Goal: Task Accomplishment & Management: Manage account settings

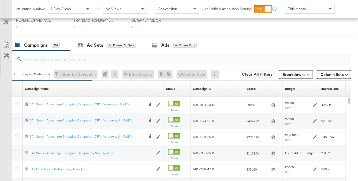
scroll to position [257, 0]
click at [169, 61] on input "search" at bounding box center [171, 58] width 300 height 10
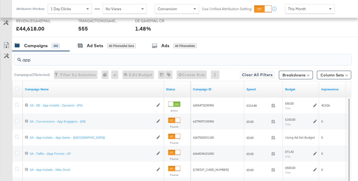
type input "app"
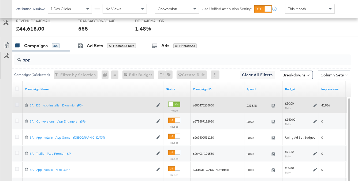
click at [16, 103] on icon at bounding box center [17, 105] width 4 height 4
click at [0, 0] on input "checkbox" at bounding box center [0, 0] width 0 height 0
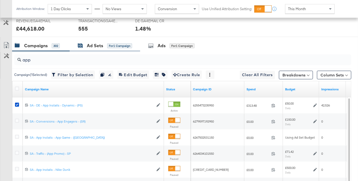
click at [97, 45] on div "Ad Sets" at bounding box center [95, 46] width 16 height 6
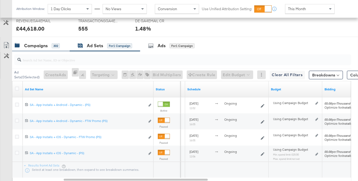
click at [26, 45] on div "Campaigns" at bounding box center [36, 46] width 24 height 6
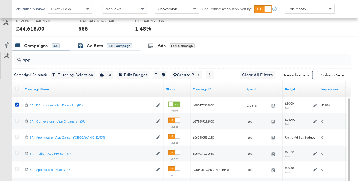
click at [89, 45] on div "Ad Sets" at bounding box center [95, 46] width 16 height 6
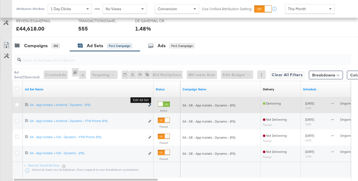
click at [149, 105] on icon "link" at bounding box center [149, 105] width 3 height 3
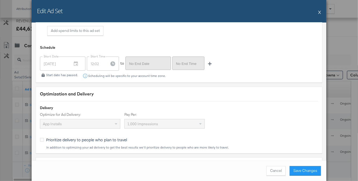
scroll to position [1201, 0]
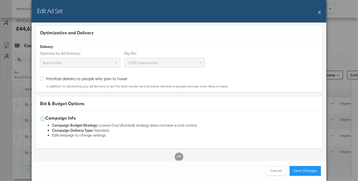
drag, startPoint x: 311, startPoint y: 168, endPoint x: 308, endPoint y: 162, distance: 6.8
click at [311, 169] on button "Save Changes" at bounding box center [305, 171] width 31 height 10
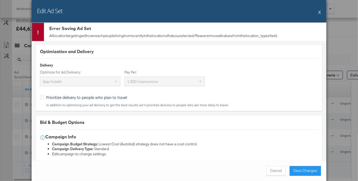
drag, startPoint x: 319, startPoint y: 12, endPoint x: 226, endPoint y: 0, distance: 93.2
click at [318, 12] on button "X" at bounding box center [319, 12] width 3 height 11
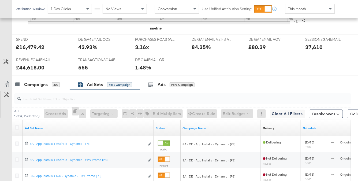
scroll to position [0, 0]
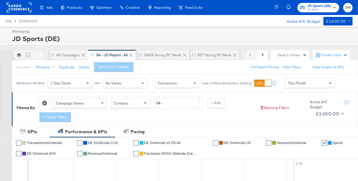
drag, startPoint x: 316, startPoint y: 6, endPoint x: 314, endPoint y: 12, distance: 6.1
click at [316, 7] on span "JD Sports (DE)" at bounding box center [320, 6] width 24 height 6
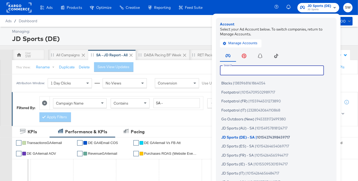
click at [255, 73] on input "text" at bounding box center [272, 70] width 104 height 10
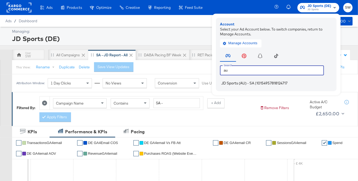
type input "au"
click at [253, 82] on span "JD Sports (AU) - SA" at bounding box center [237, 83] width 33 height 4
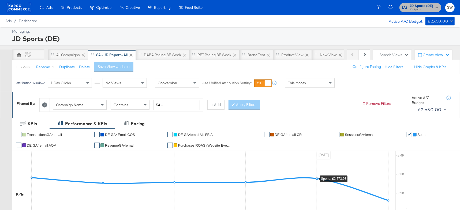
click at [426, 3] on button "JD Sports (DE) JD Sports" at bounding box center [421, 7] width 42 height 9
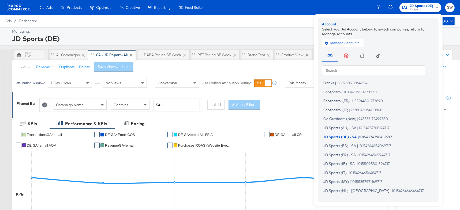
click at [335, 70] on input "text" at bounding box center [374, 70] width 104 height 10
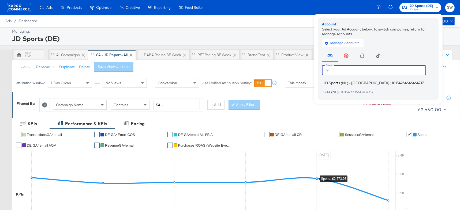
type input "nl"
click at [336, 82] on span "JD Sports (NL) - SA" at bounding box center [356, 83] width 66 height 4
click at [335, 83] on span "JD Sports (NL) - SA" at bounding box center [356, 83] width 66 height 4
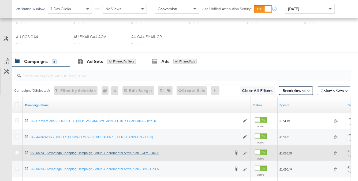
scroll to position [309, 0]
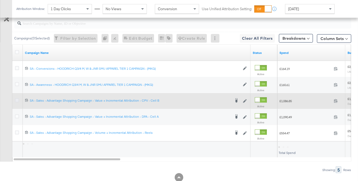
click at [16, 99] on icon at bounding box center [17, 100] width 4 height 4
click at [0, 0] on input "checkbox" at bounding box center [0, 0] width 0 height 0
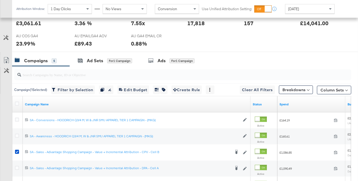
scroll to position [239, 0]
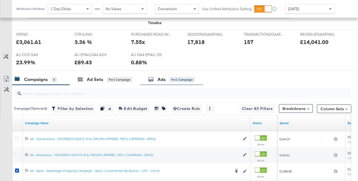
click at [162, 79] on div "Ads" at bounding box center [162, 79] width 8 height 6
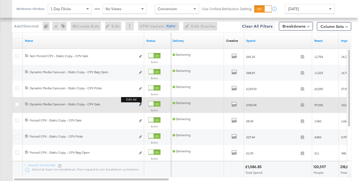
scroll to position [322, 0]
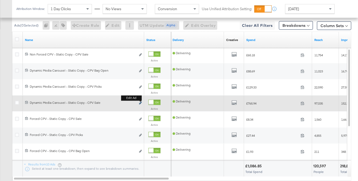
click at [140, 103] on icon "link" at bounding box center [140, 103] width 3 height 3
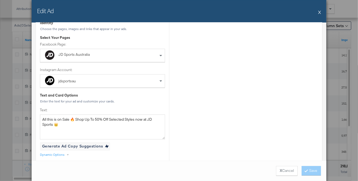
scroll to position [83, 0]
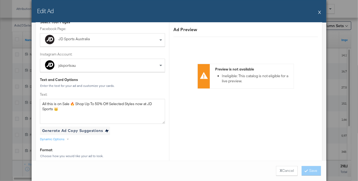
click at [321, 12] on button "X" at bounding box center [319, 12] width 3 height 11
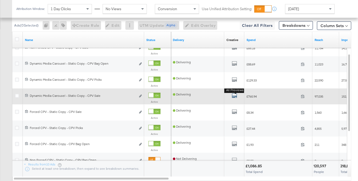
click at [234, 94] on icon "default" at bounding box center [234, 95] width 5 height 5
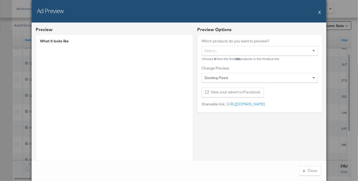
click at [320, 12] on button "X" at bounding box center [319, 12] width 3 height 11
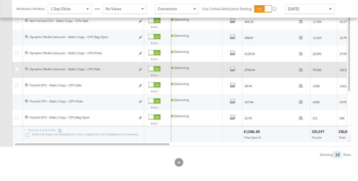
scroll to position [238, 0]
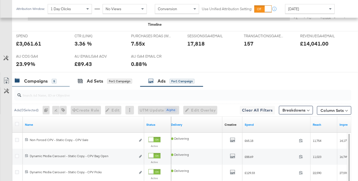
click at [49, 78] on div "Campaigns 5" at bounding box center [36, 81] width 42 height 6
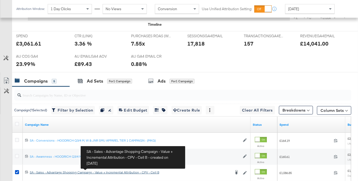
click at [101, 172] on div "SA - Sales - Advantage Shopping Campaign - Value + Incremental Attribution - CP…" at bounding box center [130, 172] width 201 height 4
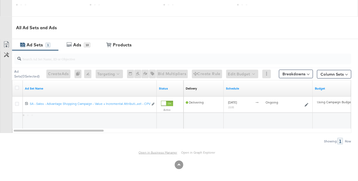
scroll to position [228, 0]
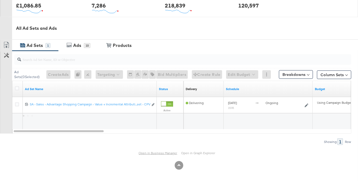
click at [163, 152] on link "Open in Business Manager" at bounding box center [158, 153] width 39 height 4
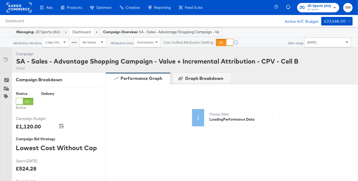
scroll to position [186, 0]
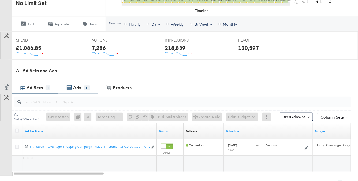
click at [84, 85] on div "Ads 11" at bounding box center [81, 88] width 18 height 6
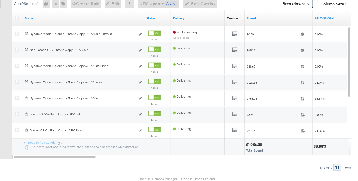
scroll to position [309, 0]
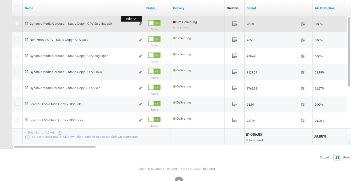
click at [140, 23] on icon "link" at bounding box center [140, 24] width 3 height 3
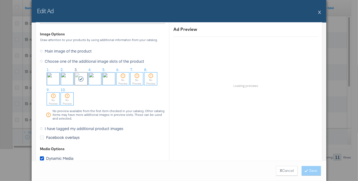
scroll to position [549, 0]
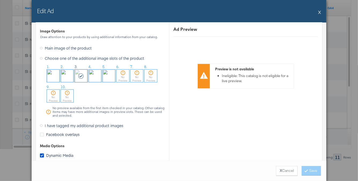
click at [41, 125] on icon at bounding box center [41, 125] width 3 height 3
click at [0, 0] on input "I have tagged my additional product images" at bounding box center [0, 0] width 0 height 0
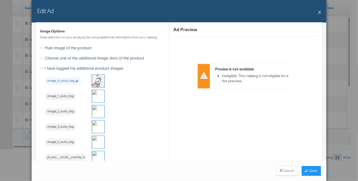
scroll to position [499, 0]
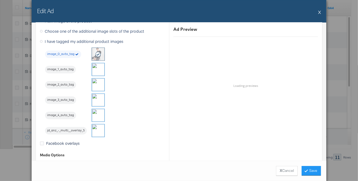
click at [96, 130] on img at bounding box center [98, 130] width 13 height 13
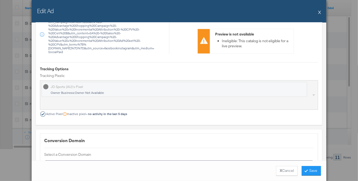
scroll to position [694, 0]
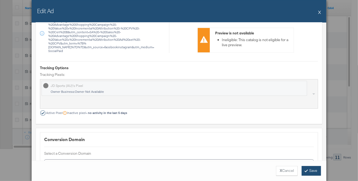
click at [316, 171] on button "Save" at bounding box center [311, 171] width 19 height 10
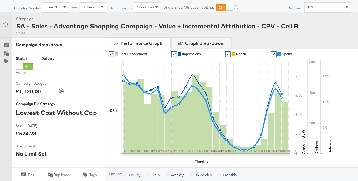
scroll to position [0, 0]
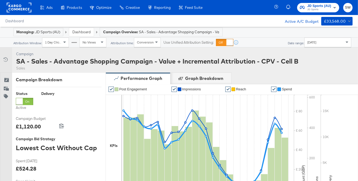
click at [91, 33] on link "Dashboard" at bounding box center [81, 31] width 18 height 5
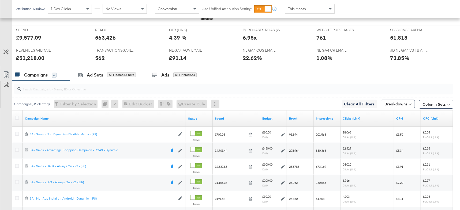
scroll to position [293, 0]
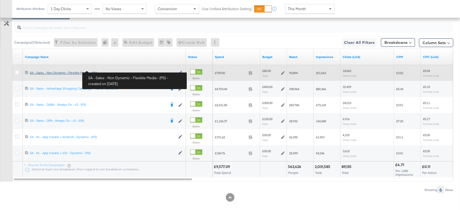
click at [59, 72] on div "SA - Sales - Non Dynamic - Flexible Media - (PS) SA - Sales - Non Dynamic - Fle…" at bounding box center [103, 73] width 146 height 4
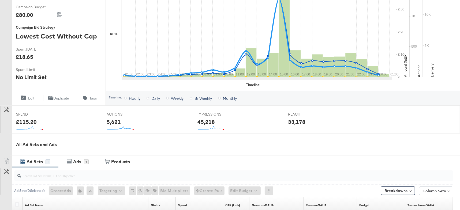
scroll to position [215, 0]
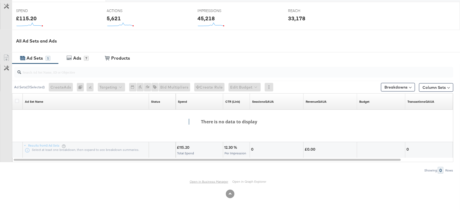
click at [204, 181] on link "Open in Business Manager" at bounding box center [209, 182] width 39 height 4
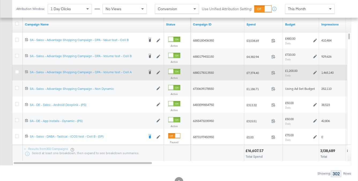
scroll to position [319, 0]
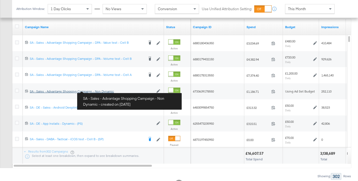
click at [97, 91] on div "SA - Sales - Advantage Shopping Campaign - Non Dynamic SA - Sales - Advantage S…" at bounding box center [92, 91] width 124 height 4
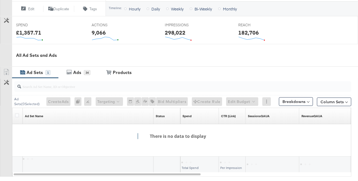
scroll to position [244, 0]
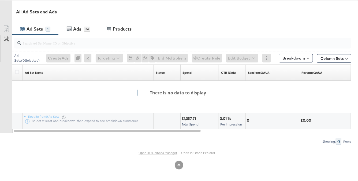
click at [160, 151] on link "Open in Business Manager" at bounding box center [158, 153] width 39 height 4
click at [161, 152] on link "Open in Business Manager" at bounding box center [158, 153] width 39 height 4
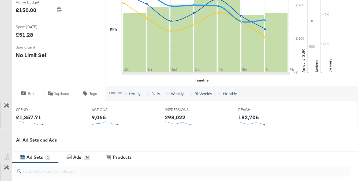
scroll to position [0, 0]
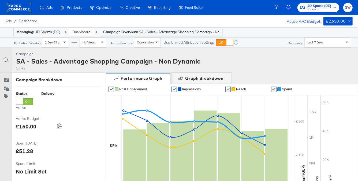
click at [78, 31] on link "Dashboard" at bounding box center [81, 31] width 18 height 5
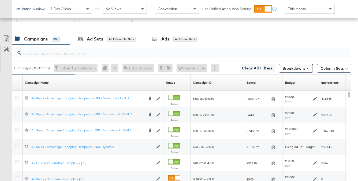
scroll to position [316, 0]
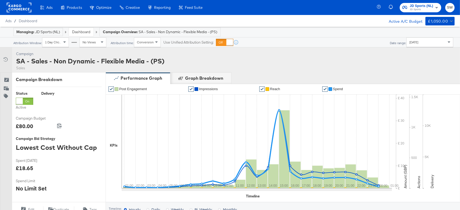
click at [427, 4] on span "JD Sports (NL)" at bounding box center [422, 6] width 24 height 6
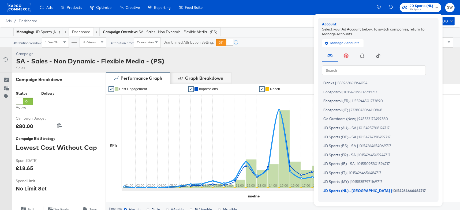
click at [388, 69] on input "text" at bounding box center [374, 70] width 104 height 10
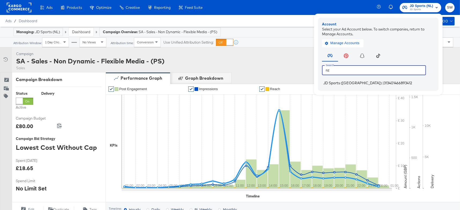
type input "nz"
click at [387, 81] on li "JD Sports ([GEOGRAPHIC_DATA]) | 313401466893412" at bounding box center [379, 83] width 115 height 8
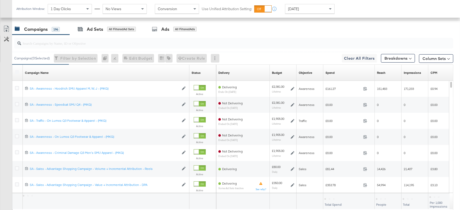
scroll to position [280, 0]
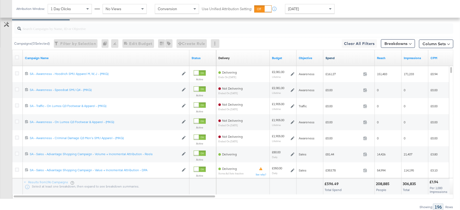
click at [337, 57] on link "Spend" at bounding box center [349, 58] width 47 height 4
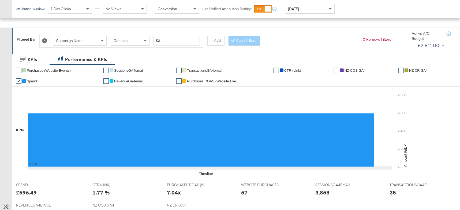
scroll to position [0, 0]
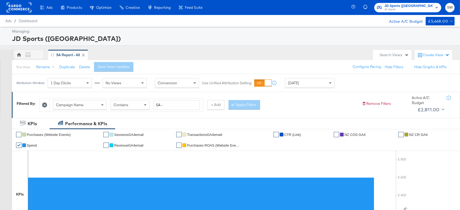
click at [422, 8] on span "JD Sports" at bounding box center [409, 10] width 49 height 4
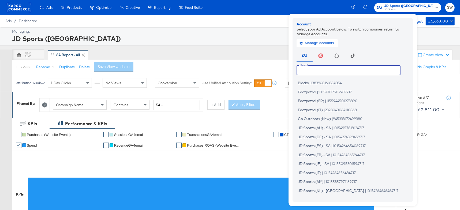
click at [374, 72] on input "text" at bounding box center [349, 70] width 104 height 10
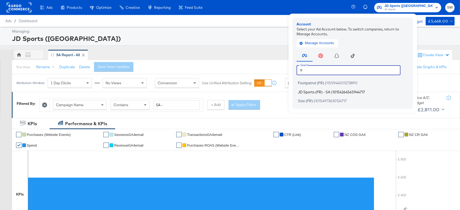
type input "fr"
click at [365, 91] on span "10154264565944717" at bounding box center [349, 92] width 32 height 4
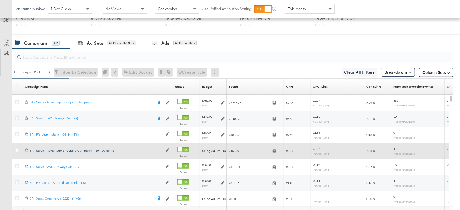
scroll to position [303, 0]
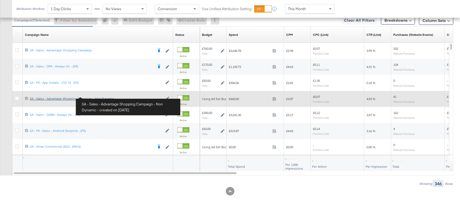
click at [94, 97] on div "SA - Sales - Advantage Shopping Campaign - Non Dynamic SA - Sales - Advantage S…" at bounding box center [96, 99] width 133 height 4
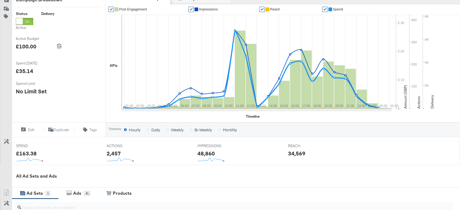
scroll to position [215, 0]
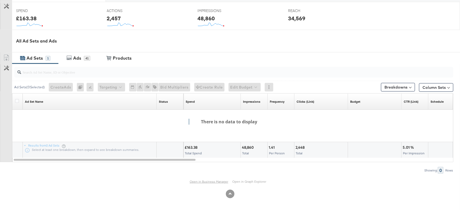
click at [207, 181] on link "Open in Business Manager" at bounding box center [209, 182] width 39 height 4
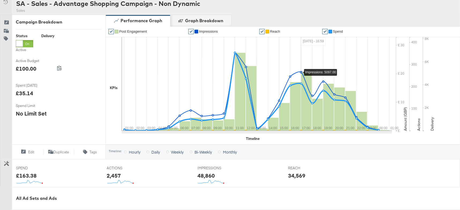
scroll to position [0, 0]
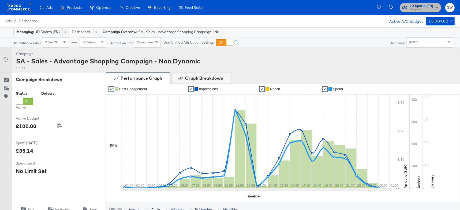
click at [426, 3] on span "JD Sports (FR)" at bounding box center [422, 6] width 24 height 6
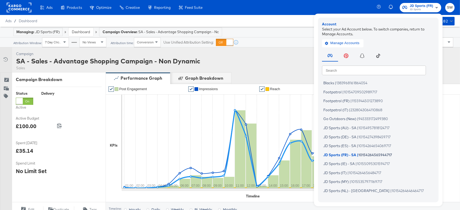
click at [340, 70] on input "text" at bounding box center [374, 70] width 104 height 10
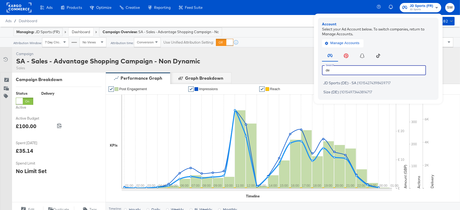
type input "d"
type input "au"
click at [346, 81] on span "JD Sports (AU) - SA" at bounding box center [339, 83] width 33 height 4
